Goal: Task Accomplishment & Management: Manage account settings

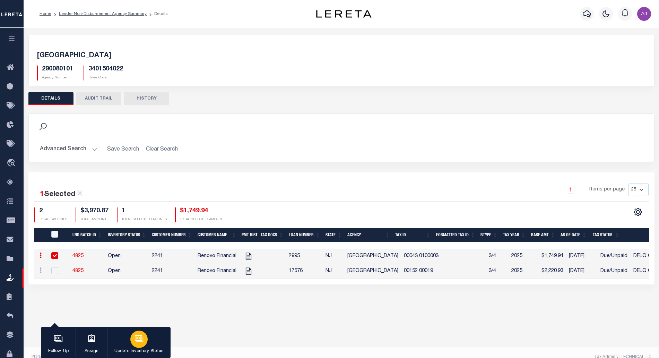
click at [131, 347] on button "Update Inventory Status" at bounding box center [138, 342] width 63 height 31
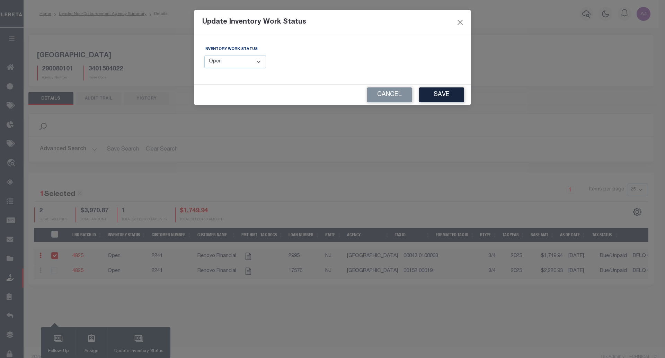
click at [243, 58] on select "--Select-- Open Completed Reported" at bounding box center [235, 62] width 62 height 14
select select "Completed"
click at [204, 55] on select "--Select-- Open Completed Reported" at bounding box center [235, 62] width 62 height 14
click at [223, 91] on div "Cancel Save" at bounding box center [332, 95] width 277 height 20
click at [252, 60] on select "--Select-- Open Completed Reported" at bounding box center [235, 62] width 62 height 14
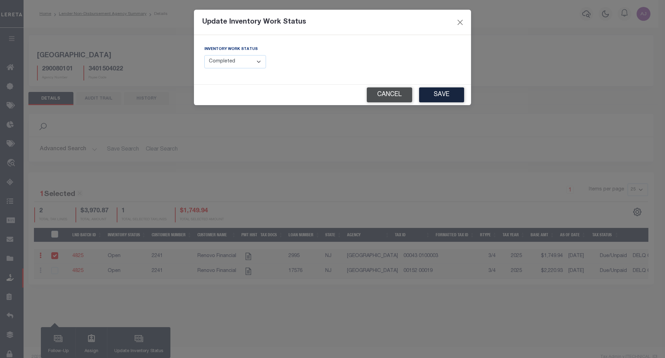
click at [399, 97] on button "Cancel" at bounding box center [389, 94] width 45 height 15
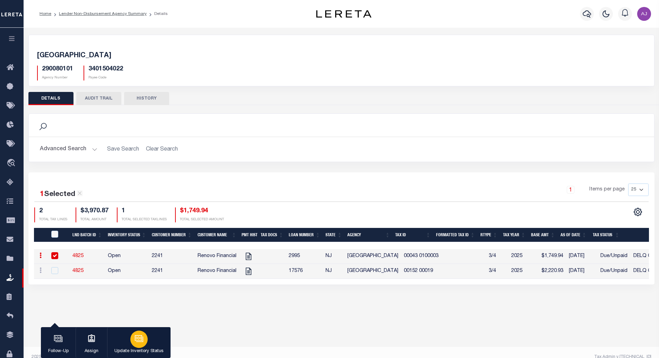
click at [135, 342] on icon "button" at bounding box center [138, 338] width 9 height 9
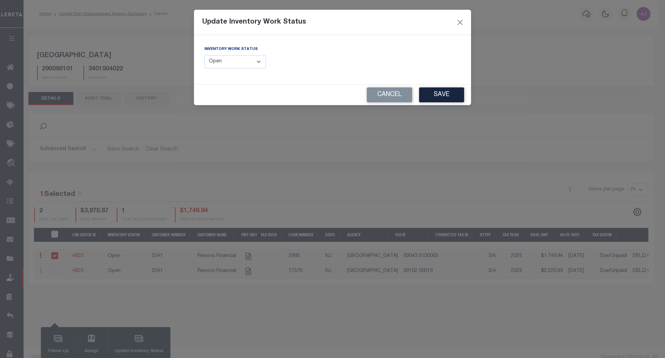
click at [258, 55] on div "Inventory Work Status --Select-- Open Completed Reported" at bounding box center [235, 56] width 62 height 23
click at [240, 61] on select "--Select-- Open Completed Reported" at bounding box center [235, 62] width 62 height 14
click at [397, 100] on button "Cancel" at bounding box center [389, 94] width 45 height 15
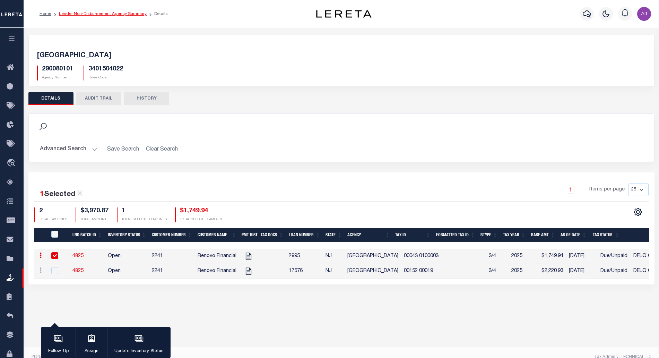
click at [116, 12] on link "Lender Non-Disbursement Agency Summary" at bounding box center [103, 14] width 88 height 4
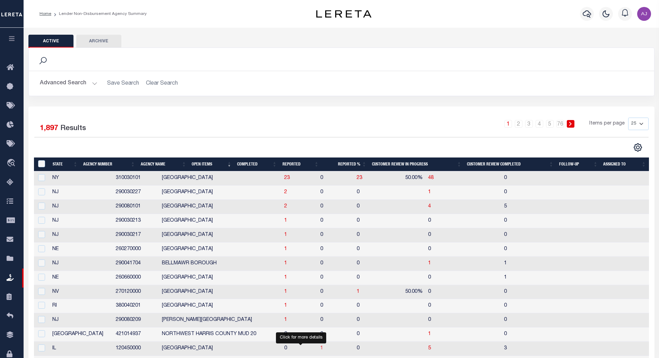
click at [320, 350] on span "1" at bounding box center [321, 347] width 3 height 5
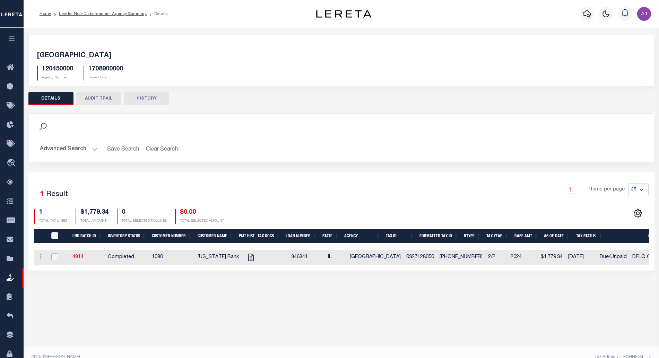
click at [55, 255] on input "checkbox" at bounding box center [54, 256] width 7 height 7
checkbox input "true"
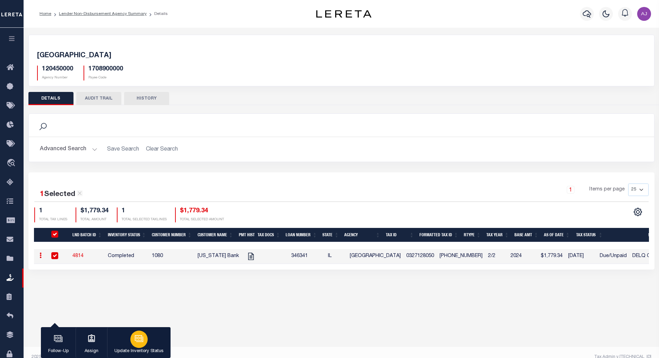
click at [133, 340] on div "button" at bounding box center [138, 338] width 17 height 17
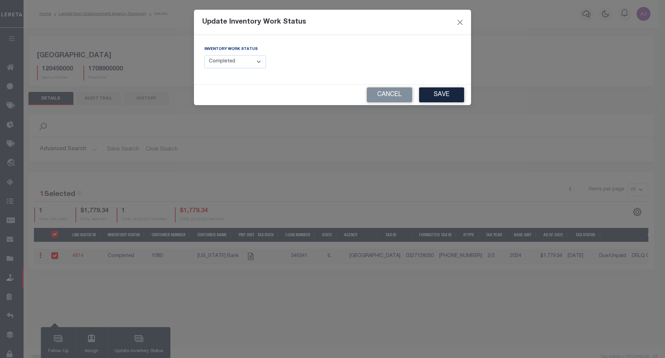
click at [236, 64] on select "--Select-- Open Completed Reported" at bounding box center [235, 62] width 62 height 14
select select "Reported"
click at [204, 55] on select "--Select-- Open Completed Reported" at bounding box center [235, 62] width 62 height 14
click at [438, 96] on button "Save" at bounding box center [441, 94] width 45 height 15
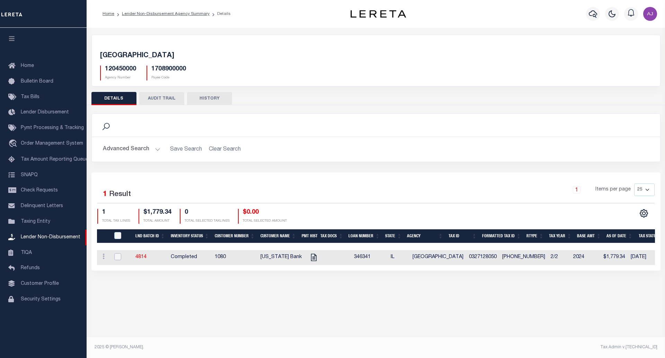
click at [119, 256] on input "checkbox" at bounding box center [117, 256] width 7 height 7
checkbox input "true"
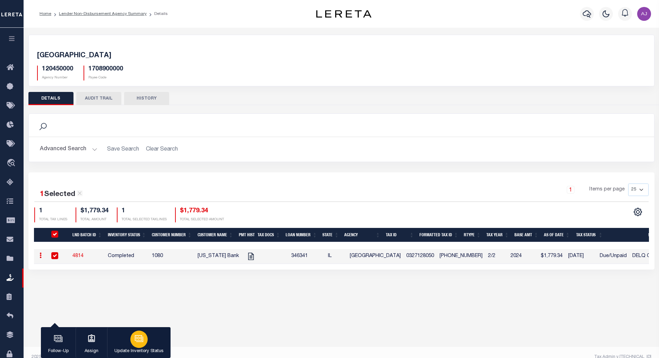
click at [138, 339] on icon "button" at bounding box center [138, 337] width 5 height 3
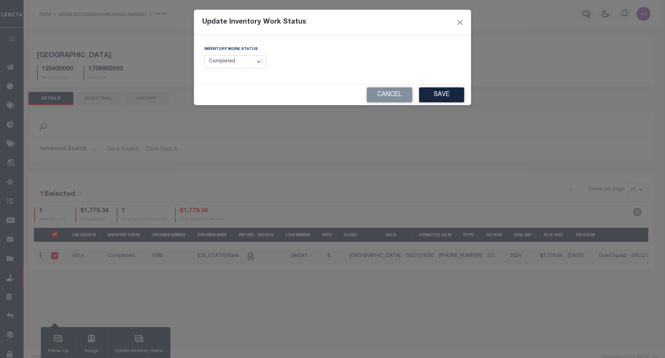
click at [239, 62] on select "--Select-- Open Completed Reported" at bounding box center [235, 62] width 62 height 14
select select "Reported"
click at [204, 55] on select "--Select-- Open Completed Reported" at bounding box center [235, 62] width 62 height 14
click at [450, 98] on button "Save" at bounding box center [441, 94] width 45 height 15
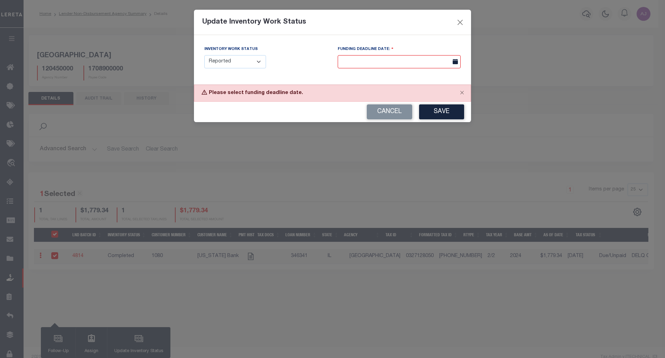
click at [381, 65] on input "text" at bounding box center [399, 62] width 123 height 14
click at [424, 33] on div "Update Inventory Work Status" at bounding box center [332, 22] width 277 height 25
click at [387, 118] on button "Cancel" at bounding box center [389, 111] width 45 height 15
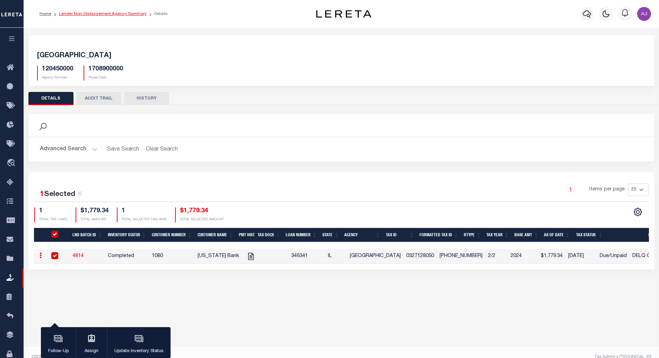
click at [108, 12] on link "Lender Non-Disbursement Agency Summary" at bounding box center [103, 14] width 88 height 4
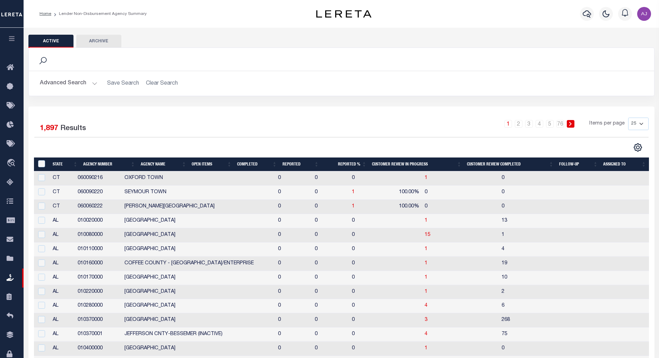
click at [202, 165] on th "Open Items" at bounding box center [211, 164] width 45 height 14
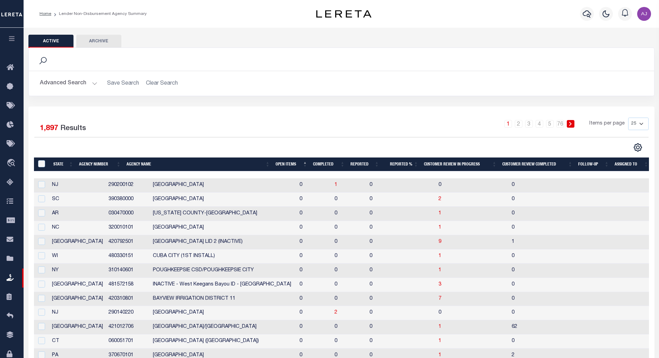
click at [283, 162] on th "Open Items" at bounding box center [291, 164] width 37 height 14
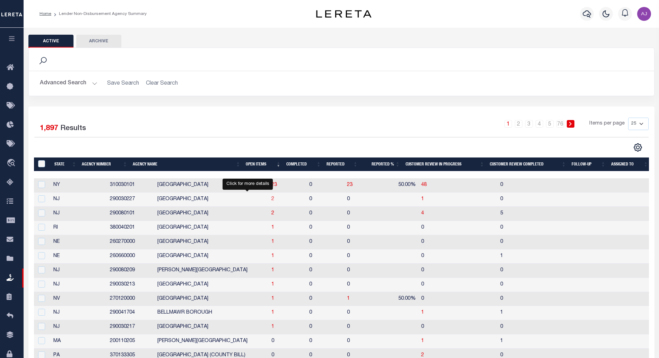
click at [271, 200] on span "2" at bounding box center [272, 198] width 3 height 5
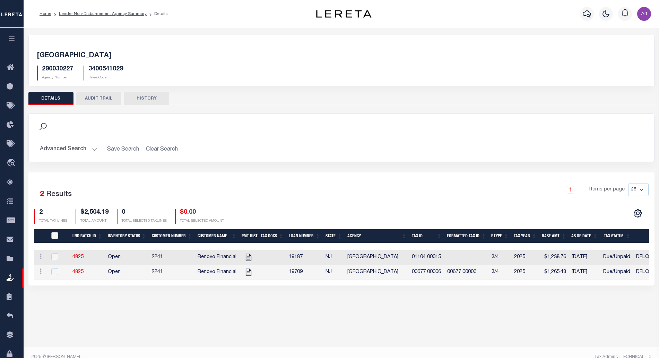
click at [53, 233] on input "QID" at bounding box center [54, 235] width 7 height 7
checkbox input "true"
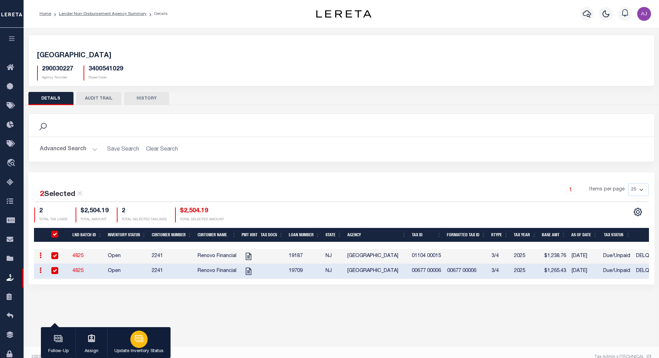
click at [135, 341] on icon "button" at bounding box center [138, 338] width 9 height 9
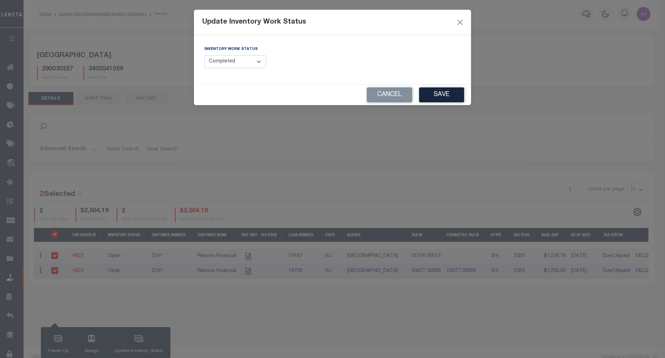
click at [249, 63] on select "--Select-- Open Completed Reported" at bounding box center [235, 62] width 62 height 14
click at [379, 92] on button "Cancel" at bounding box center [389, 94] width 45 height 15
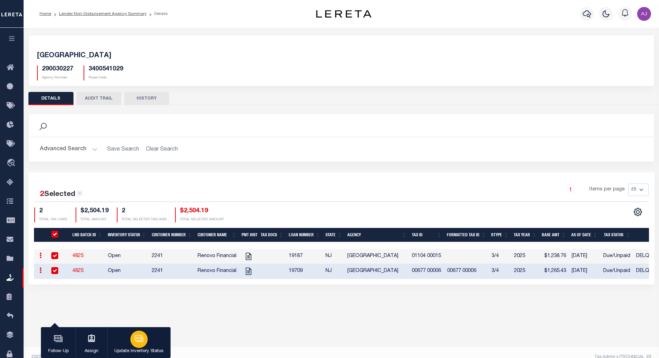
click at [136, 339] on icon "button" at bounding box center [138, 337] width 5 height 3
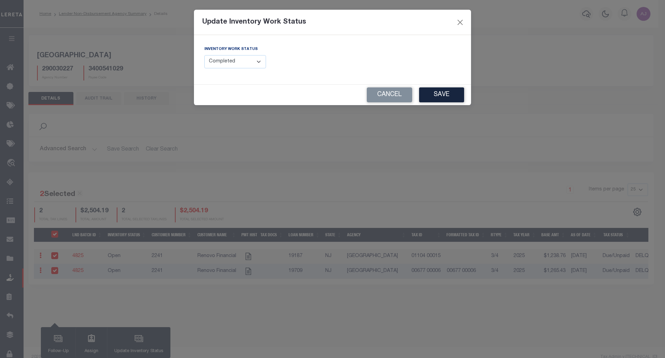
click at [227, 64] on select "--Select-- Open Completed Reported" at bounding box center [235, 62] width 62 height 14
click at [320, 74] on div "Inventory Work Status --Select-- Open Completed Reported" at bounding box center [265, 59] width 133 height 28
click at [380, 94] on button "Cancel" at bounding box center [389, 94] width 45 height 15
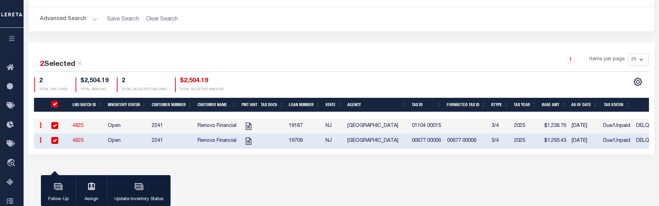
scroll to position [133, 0]
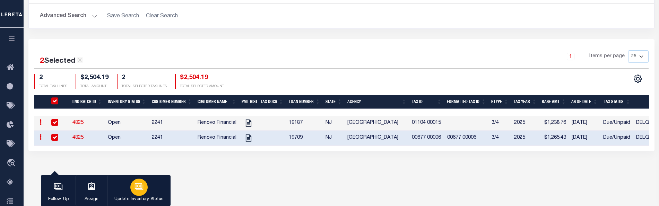
click at [139, 194] on div "button" at bounding box center [138, 186] width 17 height 17
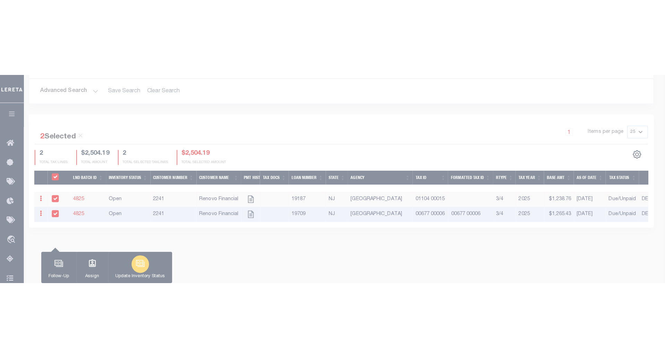
scroll to position [10, 0]
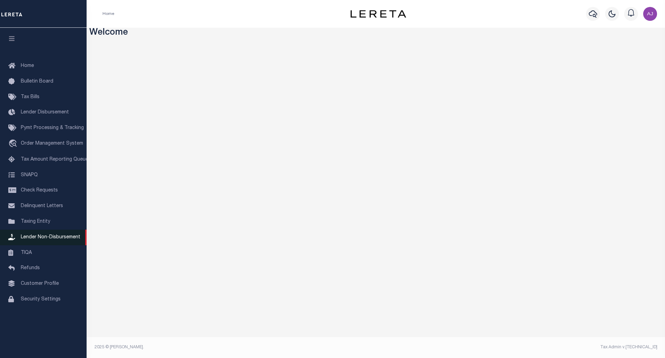
click at [52, 238] on span "Lender Non-Disbursement" at bounding box center [51, 237] width 60 height 5
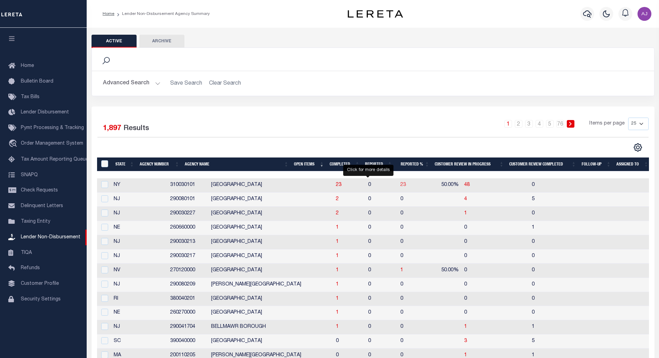
click at [400, 187] on span "23" at bounding box center [403, 184] width 6 height 5
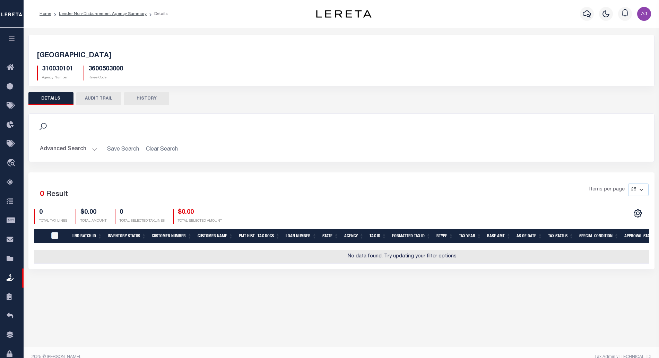
click at [96, 17] on li "Lender Non-Disbursement Agency Summary" at bounding box center [98, 14] width 95 height 6
click at [100, 14] on link "Lender Non-Disbursement Agency Summary" at bounding box center [103, 14] width 88 height 4
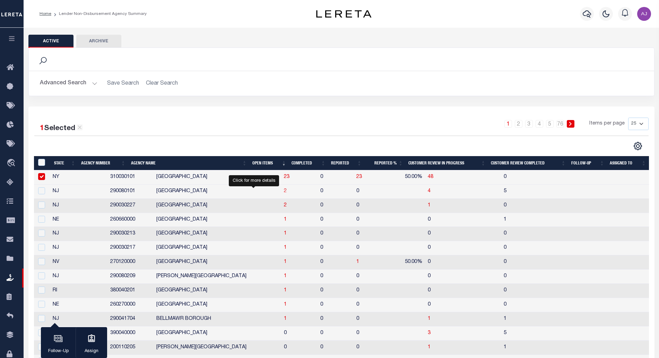
click at [284, 193] on span "2" at bounding box center [285, 190] width 3 height 5
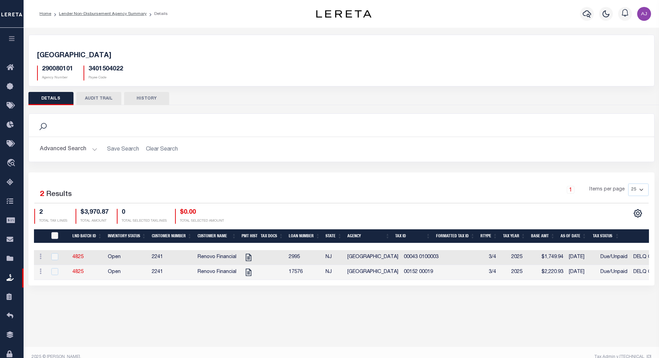
click at [56, 237] on input "QID" at bounding box center [54, 235] width 7 height 7
checkbox input "true"
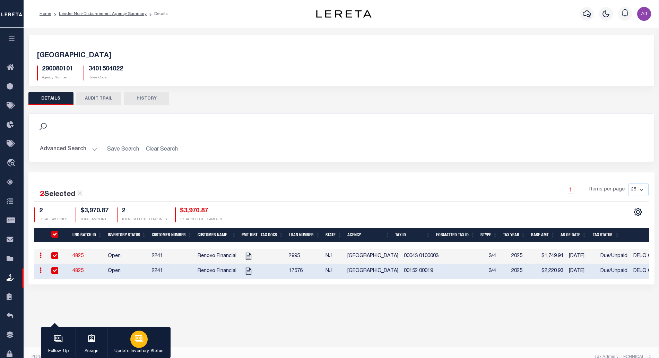
click at [139, 337] on icon "button" at bounding box center [138, 338] width 9 height 9
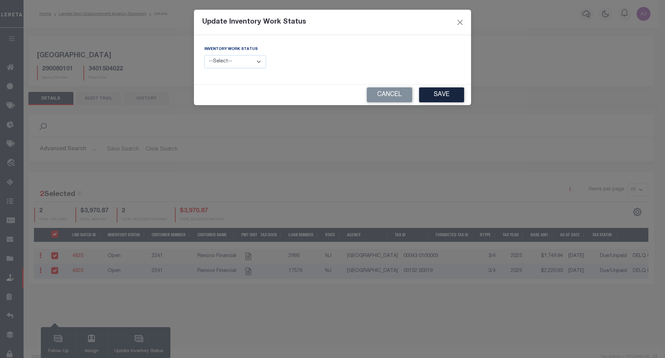
click at [252, 61] on select "--Select-- Open Completed Reported" at bounding box center [235, 62] width 62 height 14
click at [281, 65] on div "Inventory Work Status --Select-- Open Completed Reported" at bounding box center [265, 56] width 123 height 23
click at [383, 98] on button "Cancel" at bounding box center [389, 94] width 45 height 15
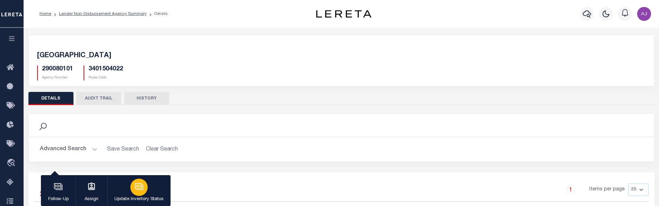
click at [140, 191] on icon "button" at bounding box center [138, 186] width 9 height 9
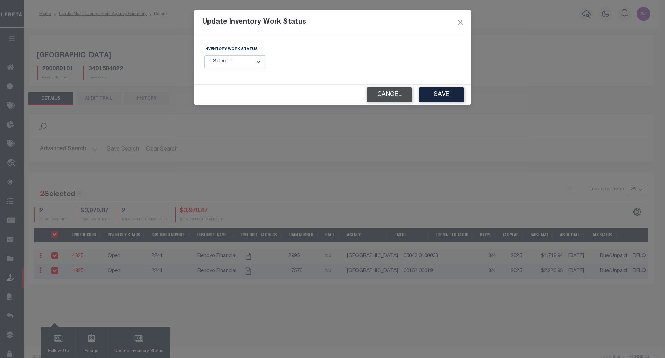
click at [376, 97] on button "Cancel" at bounding box center [389, 94] width 45 height 15
